Goal: Task Accomplishment & Management: Manage account settings

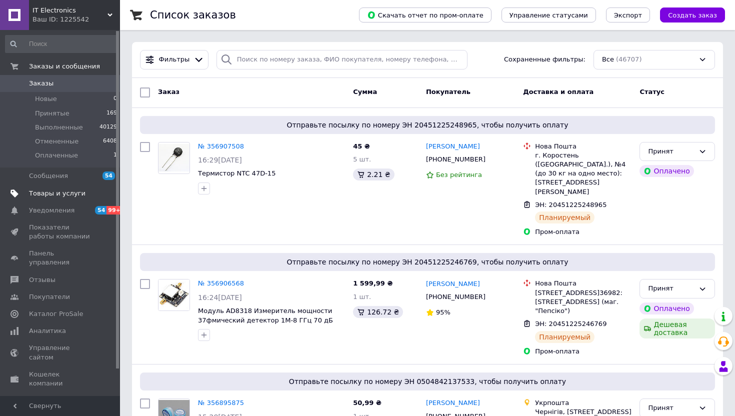
click at [48, 195] on span "Товары и услуги" at bounding box center [57, 193] width 57 height 9
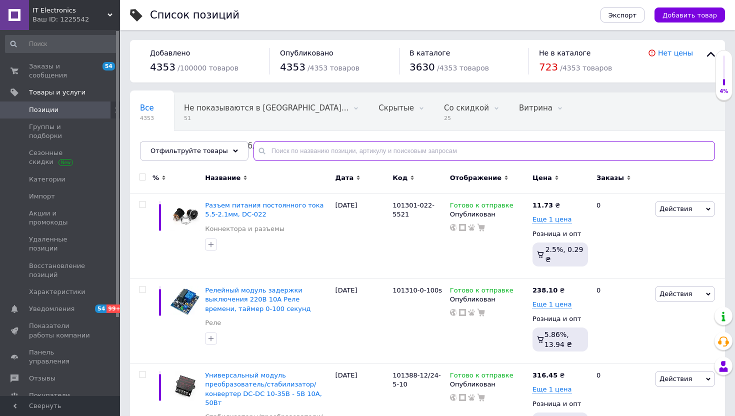
click at [303, 150] on input "text" at bounding box center [485, 151] width 462 height 20
paste input "100808"
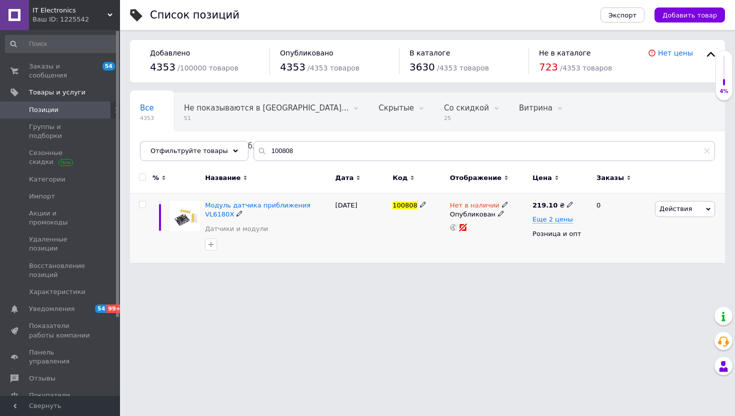
click at [477, 202] on span "Нет в наличии" at bounding box center [475, 207] width 50 height 11
click at [527, 243] on li "Готово к отправке" at bounding box center [561, 241] width 95 height 14
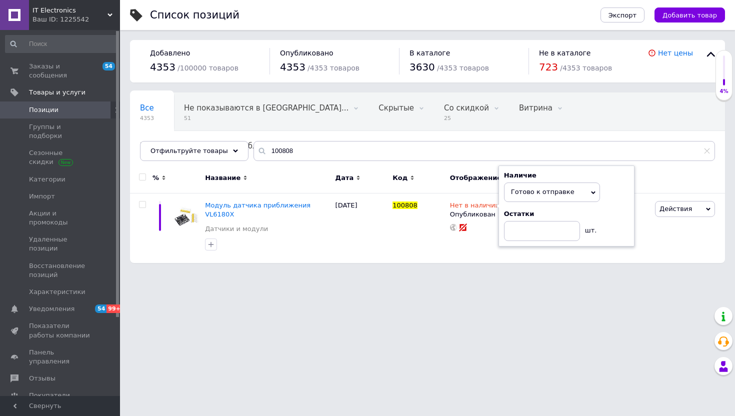
click at [481, 273] on html "IT Electronics Ваш ID: 1225542 Сайт IT Electronics Кабинет покупателя Проверить…" at bounding box center [367, 136] width 735 height 273
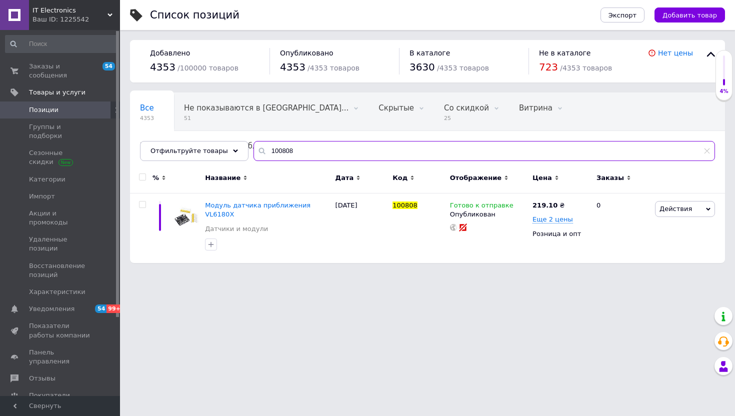
click at [291, 143] on input "100808" at bounding box center [485, 151] width 462 height 20
paste input "1421"
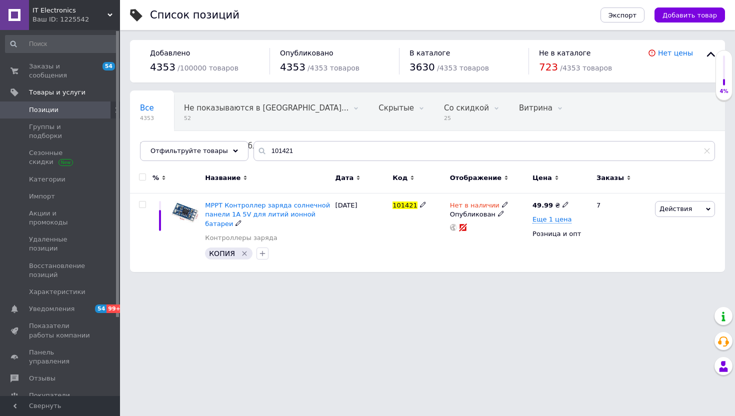
click at [473, 207] on span "Нет в наличии" at bounding box center [475, 207] width 50 height 11
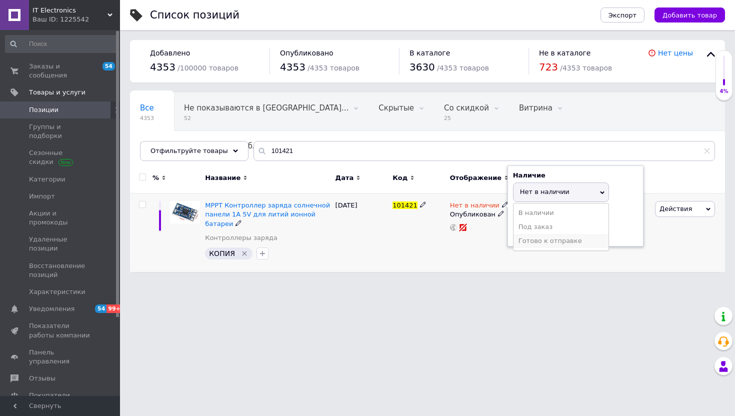
click at [522, 241] on li "Готово к отправке" at bounding box center [561, 241] width 95 height 14
click at [482, 268] on div "Нет в наличии Наличие Готово к отправке В наличии Нет в наличии Под заказ Остат…" at bounding box center [489, 233] width 83 height 79
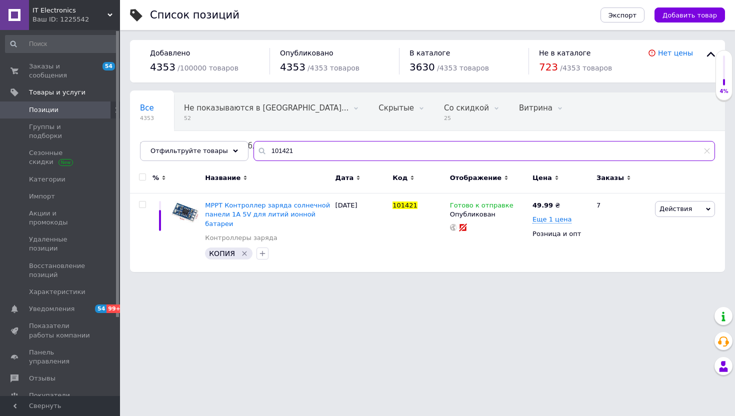
click at [288, 146] on input "101421" at bounding box center [485, 151] width 462 height 20
paste input "0927-"
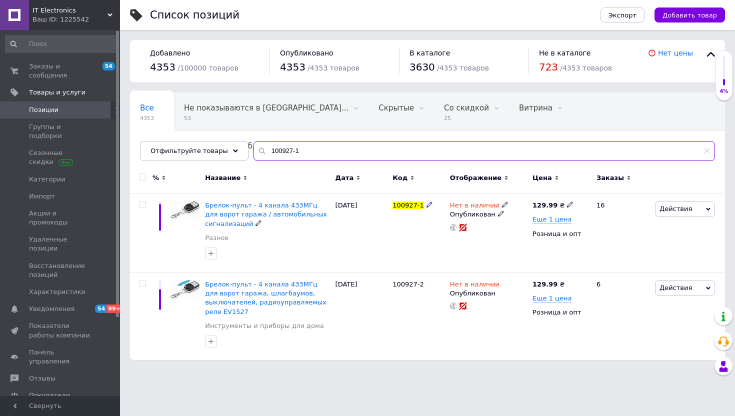
type input "100927-1"
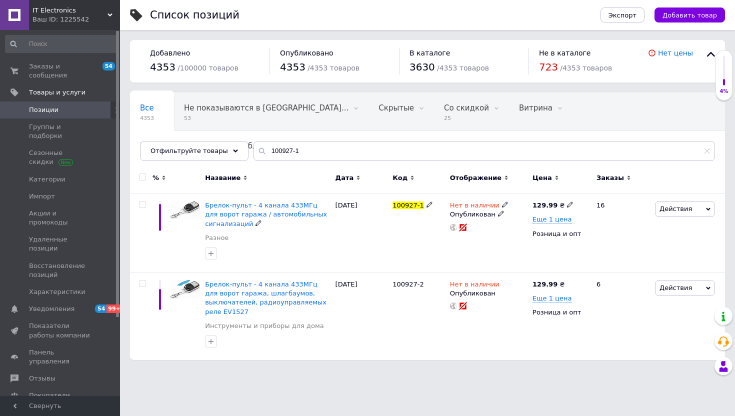
click at [472, 204] on span "Нет в наличии" at bounding box center [475, 207] width 50 height 11
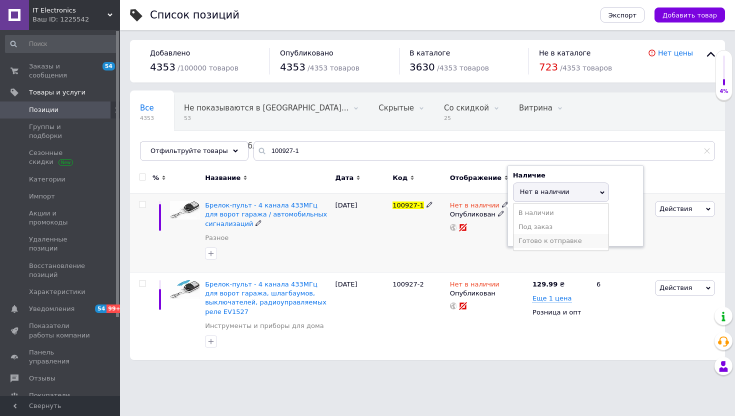
click at [521, 237] on li "Готово к отправке" at bounding box center [561, 241] width 95 height 14
click at [435, 263] on div "100927-1" at bounding box center [419, 233] width 58 height 79
